Goal: Task Accomplishment & Management: Manage account settings

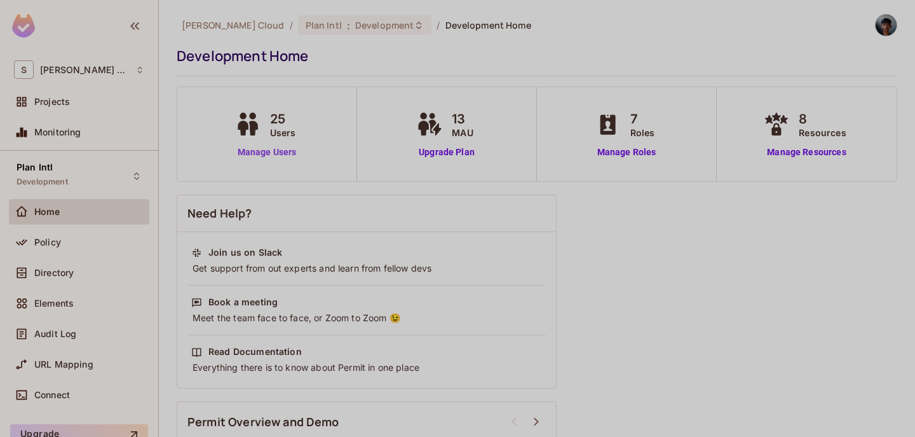
click at [287, 147] on link "Manage Users" at bounding box center [267, 152] width 71 height 13
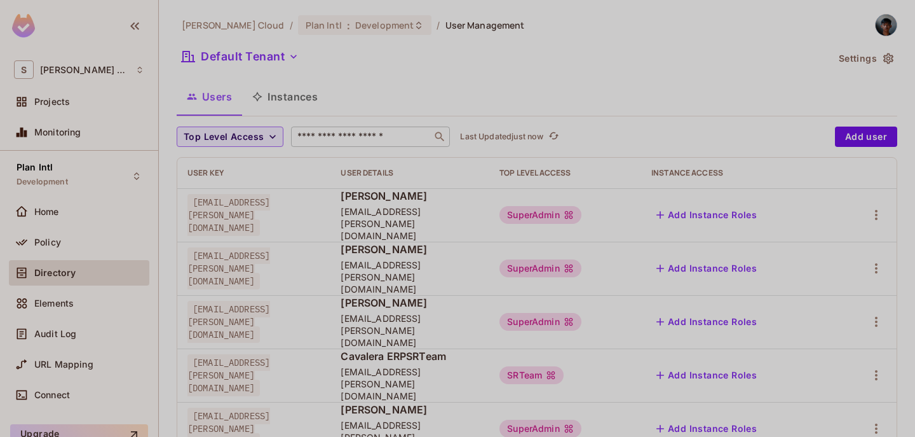
click at [378, 146] on div "​" at bounding box center [370, 137] width 159 height 20
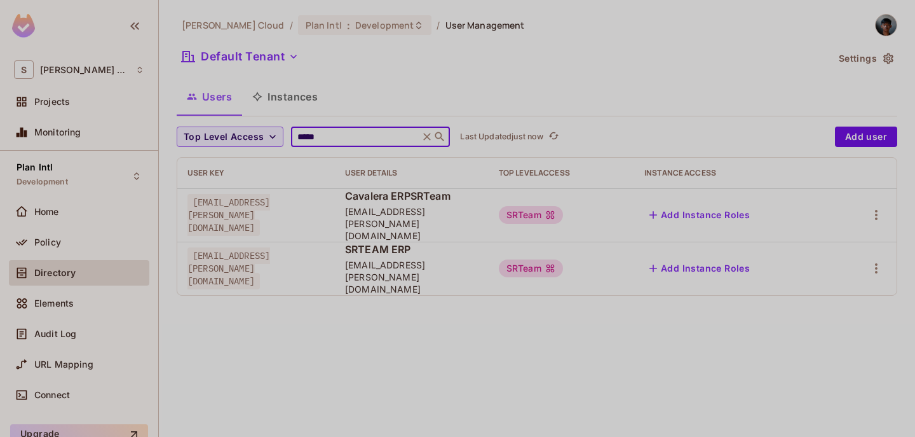
type input "******"
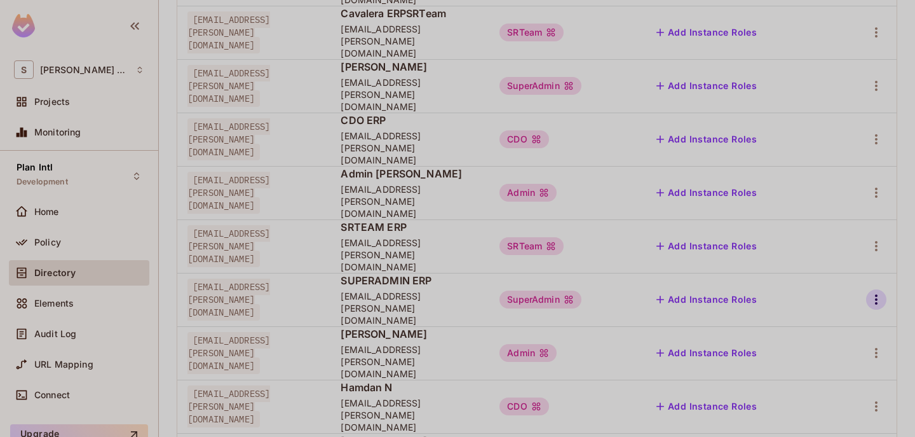
scroll to position [342, 0]
click at [875, 292] on icon "button" at bounding box center [876, 299] width 15 height 15
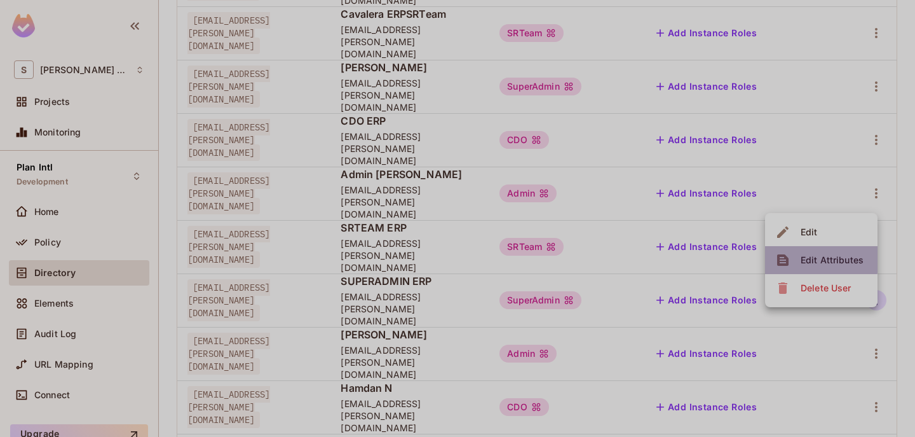
click at [797, 252] on span "Edit Attributes" at bounding box center [832, 260] width 71 height 20
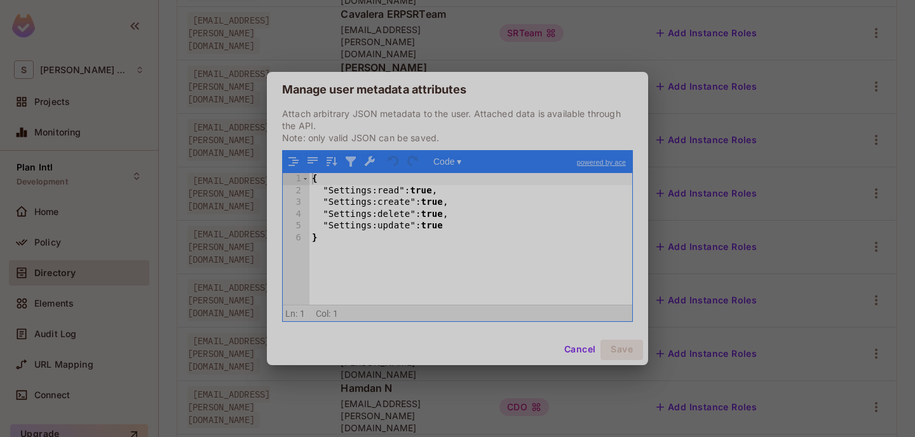
click at [457, 248] on div "{ "Settings:read" : true , "Settings:create" : true , "Settings:delete" : true …" at bounding box center [471, 250] width 323 height 154
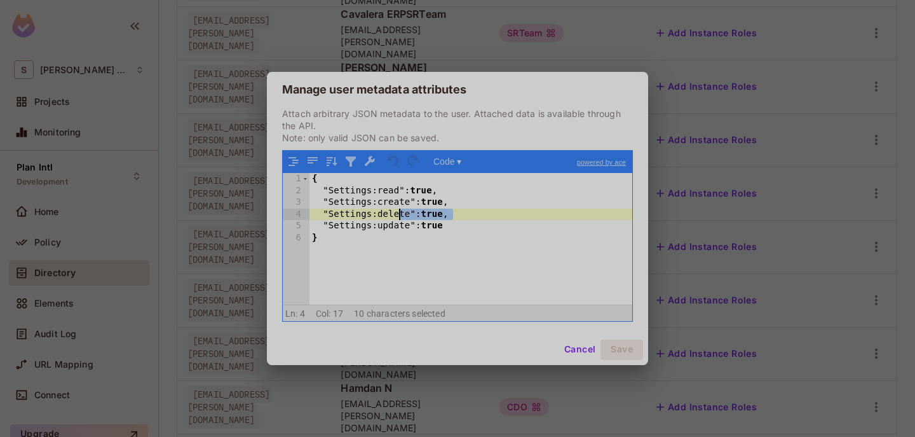
drag, startPoint x: 474, startPoint y: 220, endPoint x: 366, endPoint y: 211, distance: 107.8
click at [366, 211] on div "{ "Settings:read" : true , "Settings:create" : true , "Settings:delete" : true …" at bounding box center [471, 250] width 323 height 154
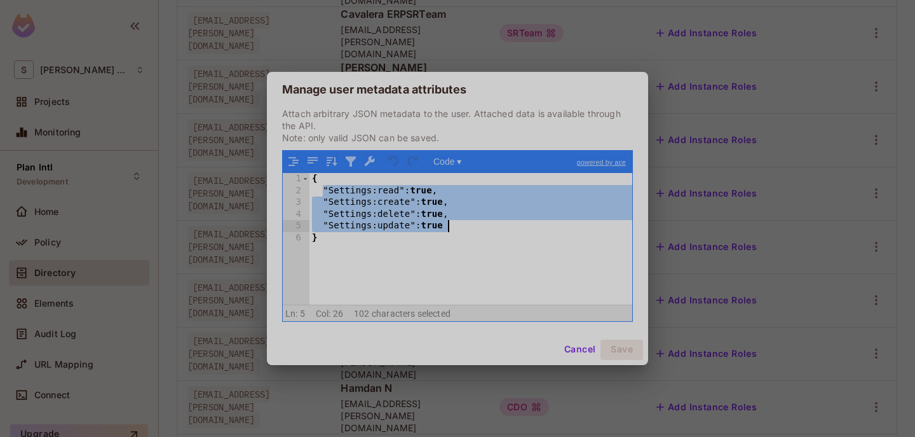
drag, startPoint x: 322, startPoint y: 191, endPoint x: 463, endPoint y: 225, distance: 145.1
click at [463, 225] on div "{ "Settings:read" : true , "Settings:create" : true , "Settings:delete" : true …" at bounding box center [471, 250] width 323 height 154
click at [574, 346] on button "Cancel" at bounding box center [579, 349] width 41 height 20
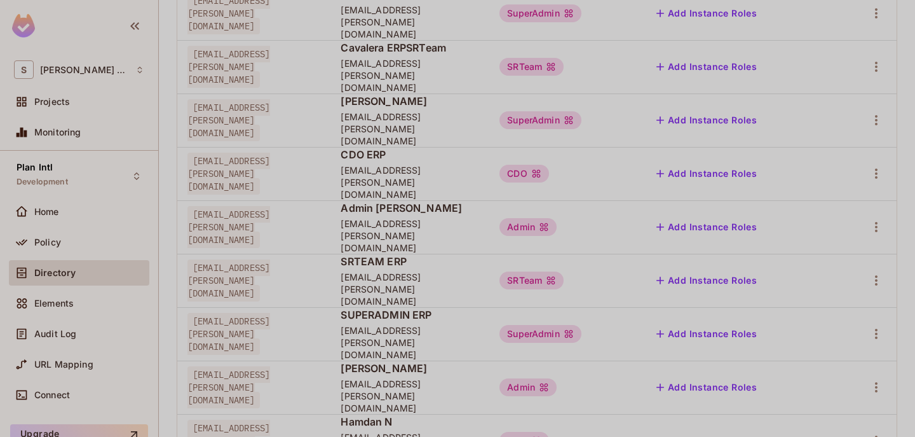
scroll to position [308, 0]
click at [873, 220] on icon "button" at bounding box center [876, 227] width 15 height 15
click at [832, 203] on span "Edit Attributes" at bounding box center [832, 210] width 71 height 20
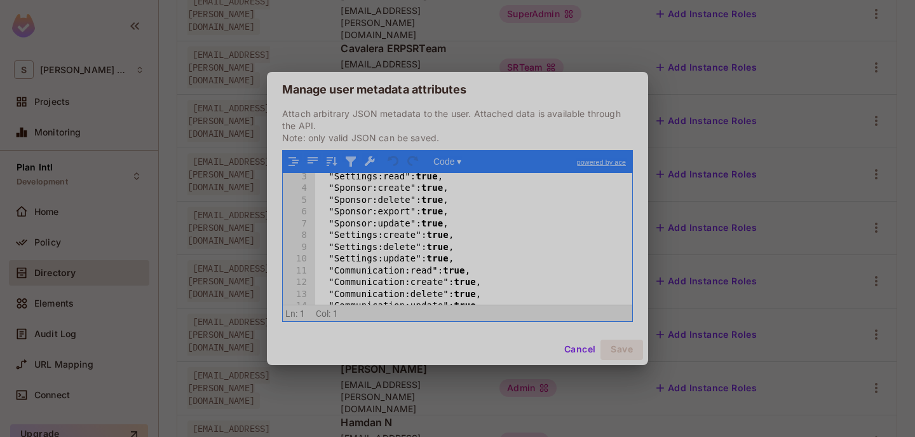
scroll to position [35, 0]
click at [479, 243] on div ""Sponsor:create" : true , "Sponsor:delete" : true , "Sponsor:export" : true , "…" at bounding box center [473, 250] width 317 height 154
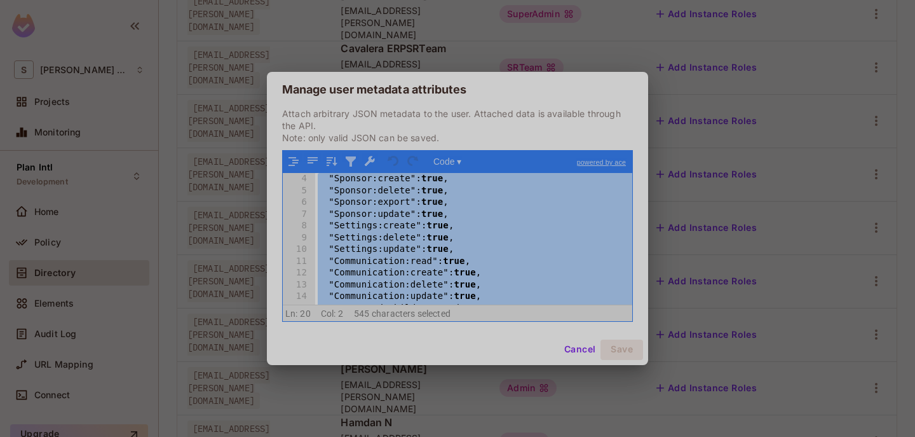
click at [591, 334] on div "Cancel Save" at bounding box center [457, 349] width 381 height 31
click at [585, 346] on button "Cancel" at bounding box center [579, 349] width 41 height 20
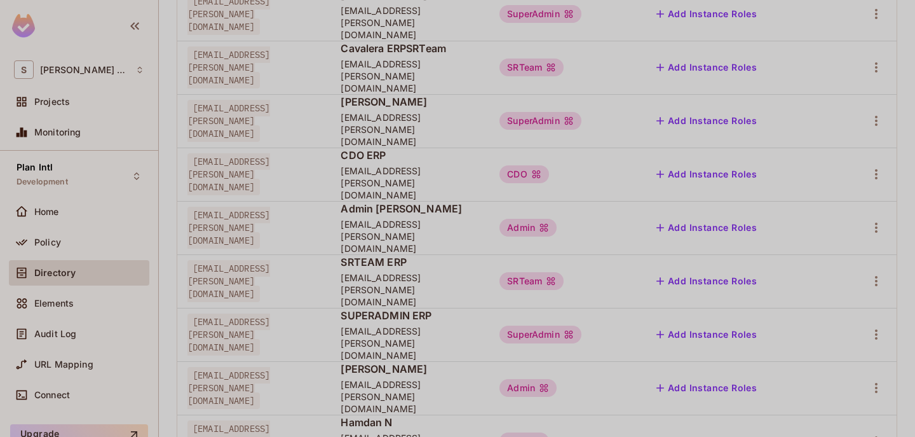
scroll to position [451, 0]
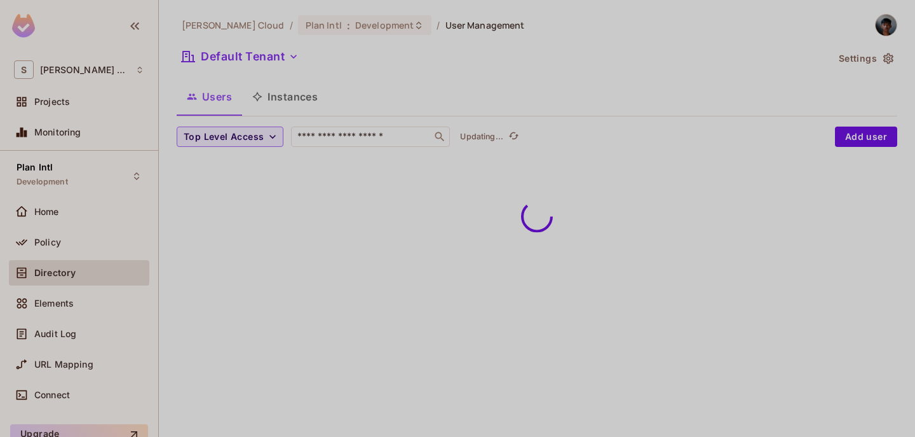
scroll to position [0, 0]
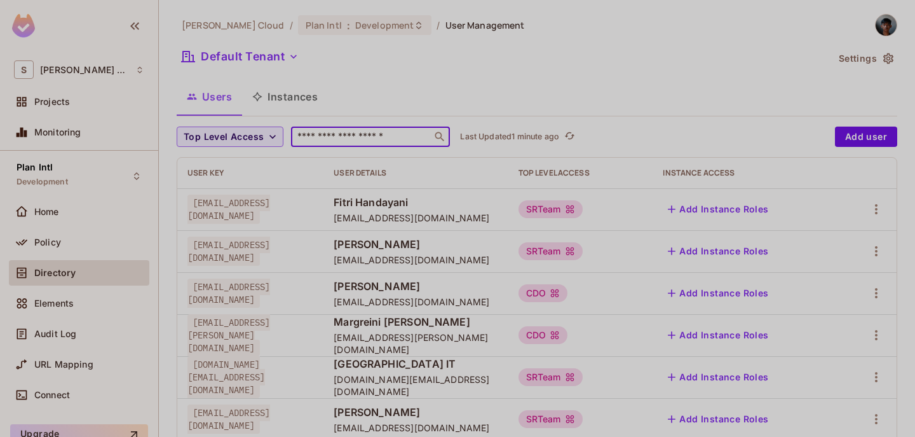
click at [369, 137] on input "text" at bounding box center [361, 136] width 133 height 13
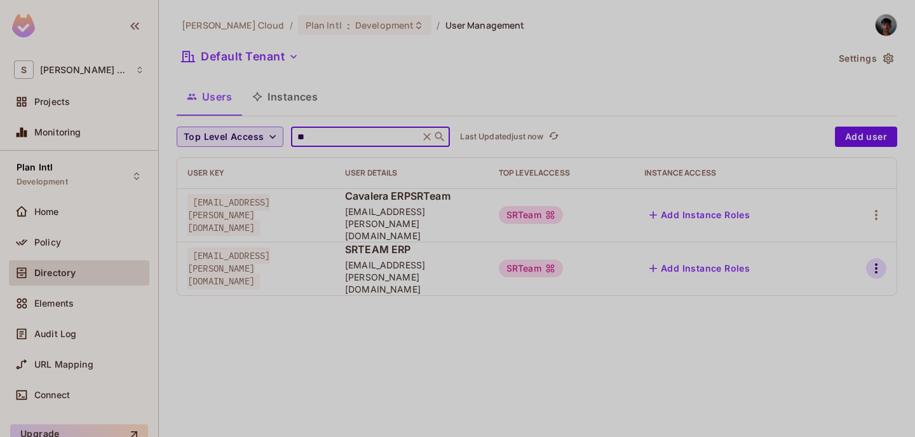
type input "**"
click at [881, 261] on icon "button" at bounding box center [876, 268] width 15 height 15
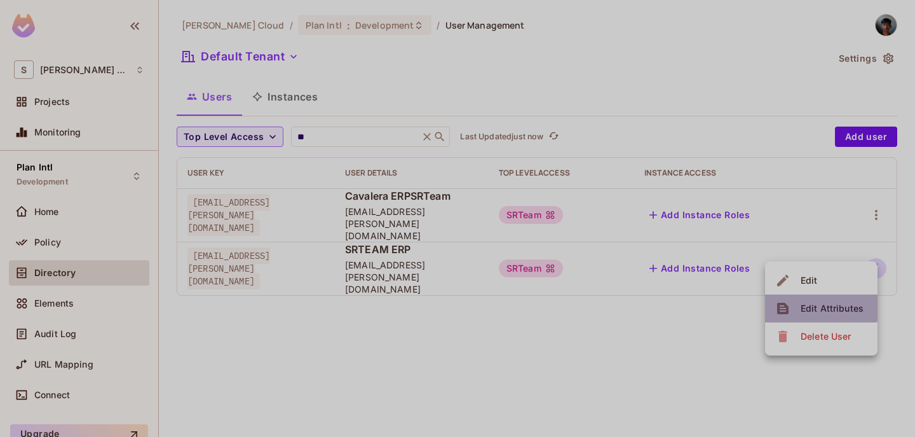
click at [821, 306] on div "Edit Attributes" at bounding box center [832, 308] width 63 height 13
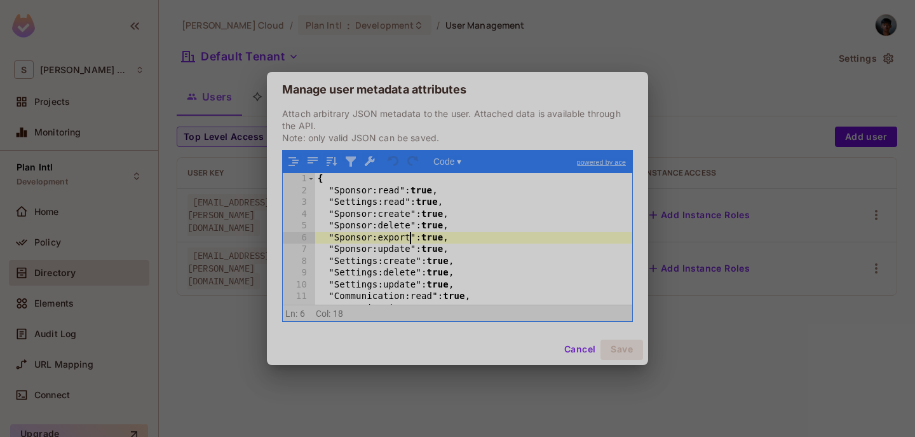
click at [413, 241] on div "{ "Sponsor:read" : true , "Settings:read" : true , "Sponsor:create" : true , "S…" at bounding box center [473, 250] width 317 height 154
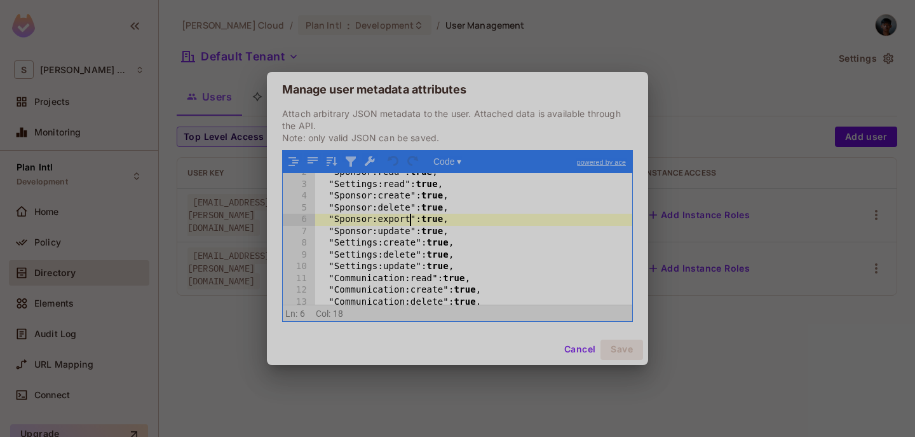
scroll to position [23, 0]
